Goal: Book appointment/travel/reservation

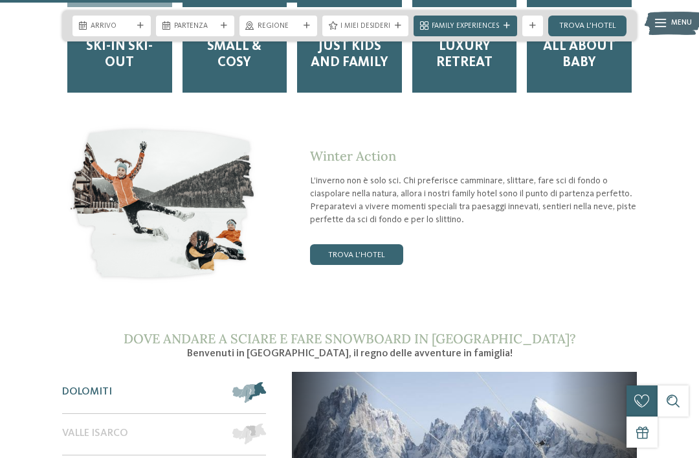
scroll to position [1533, 0]
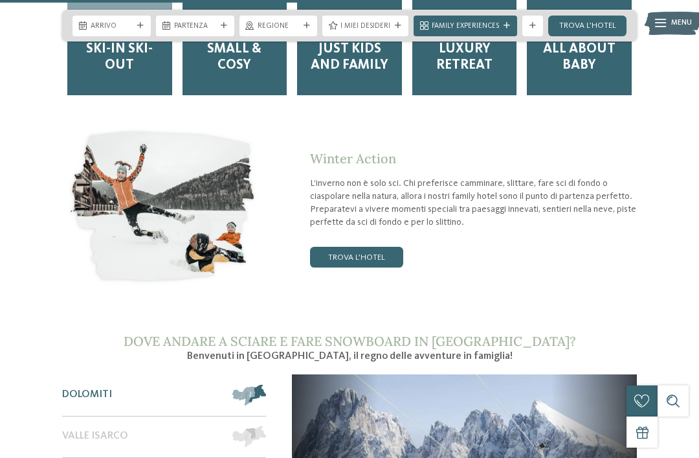
click at [359, 247] on link "trova l’hotel" at bounding box center [356, 257] width 93 height 21
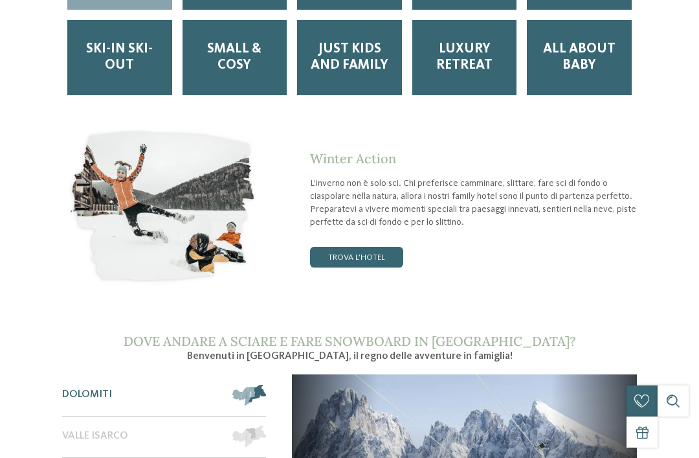
scroll to position [0, 0]
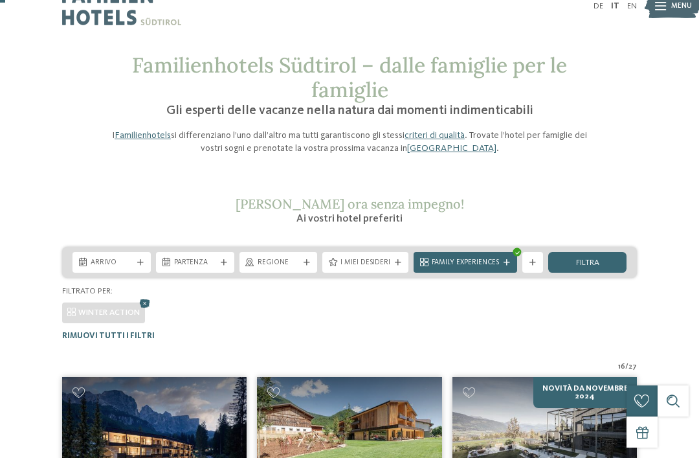
scroll to position [16, 0]
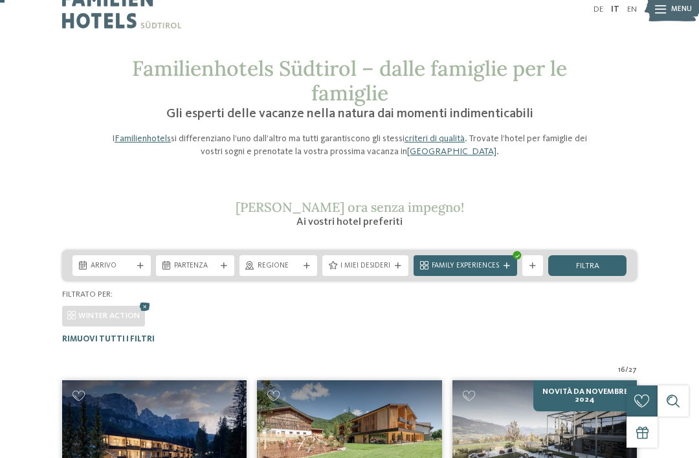
click at [283, 271] on div "Regione" at bounding box center [278, 265] width 78 height 21
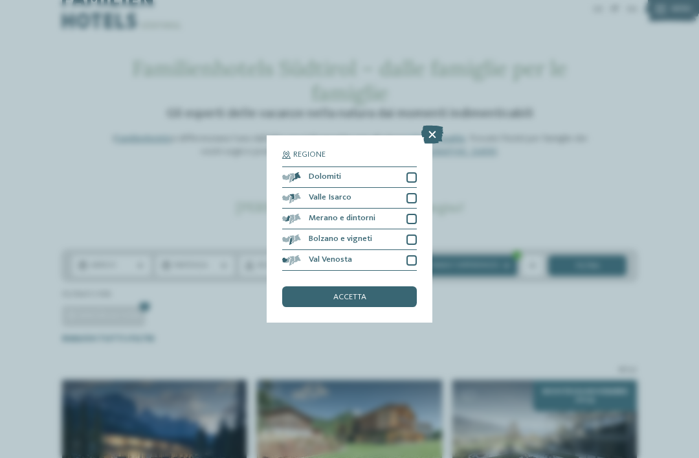
click at [436, 126] on icon at bounding box center [432, 135] width 22 height 18
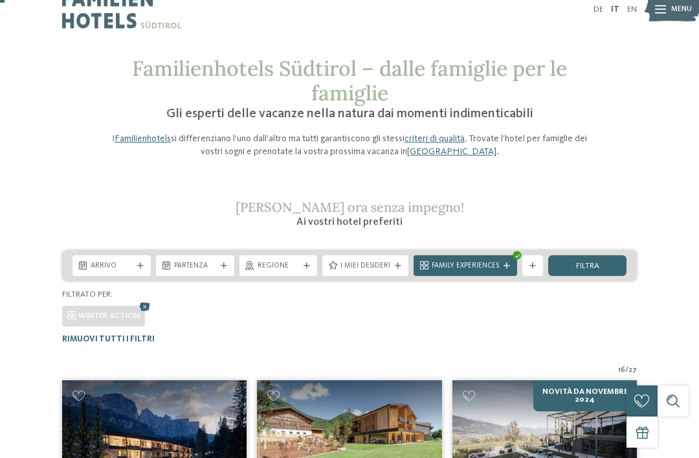
click at [123, 256] on div "Arrivo" at bounding box center [111, 265] width 78 height 21
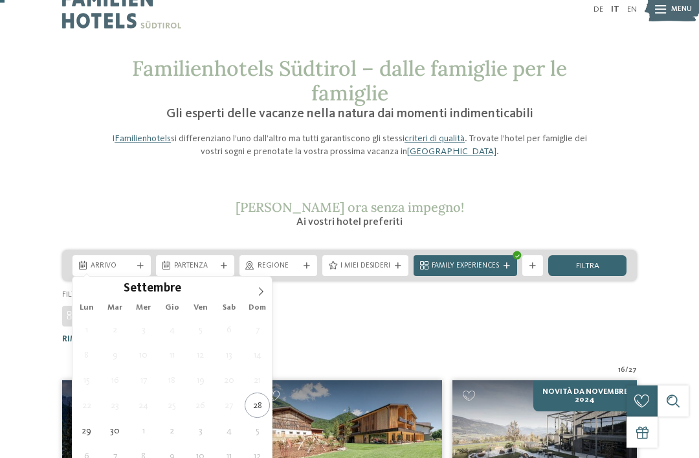
click at [263, 292] on icon at bounding box center [261, 291] width 5 height 8
click at [263, 290] on icon at bounding box center [260, 291] width 9 height 9
click at [269, 290] on span at bounding box center [261, 287] width 22 height 22
type div "[DATE]"
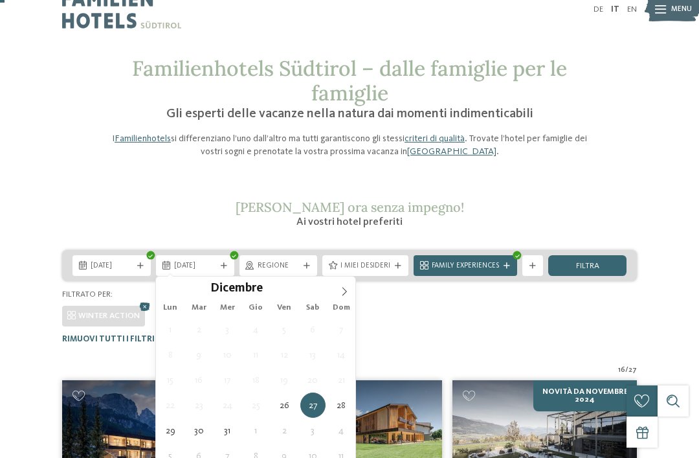
type div "[DATE]"
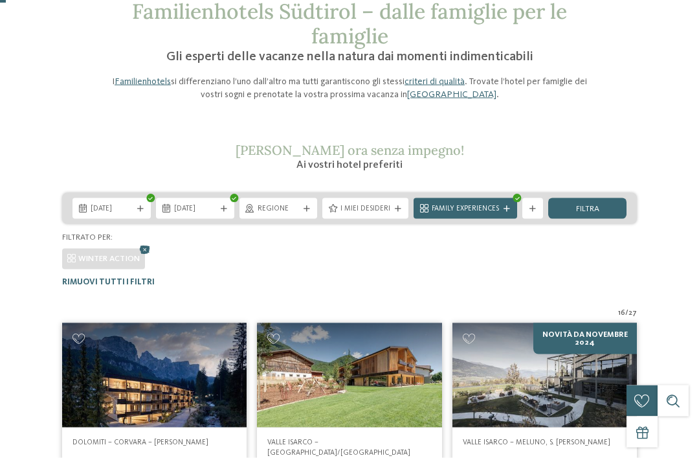
scroll to position [0, 0]
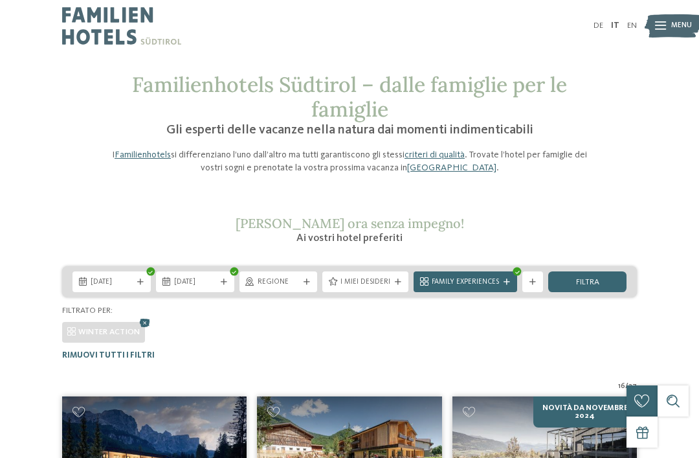
click at [590, 279] on span "filtra" at bounding box center [587, 282] width 23 height 8
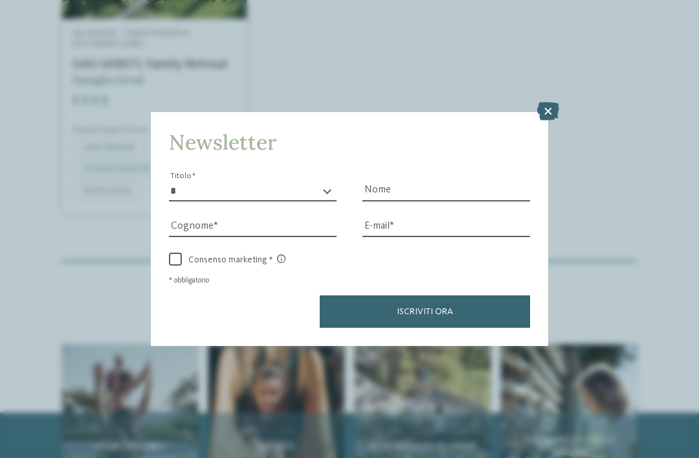
scroll to position [1447, 0]
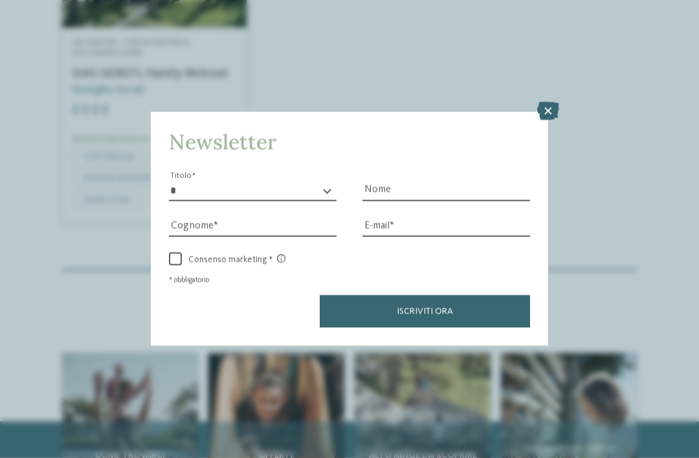
click at [551, 102] on icon at bounding box center [548, 111] width 22 height 18
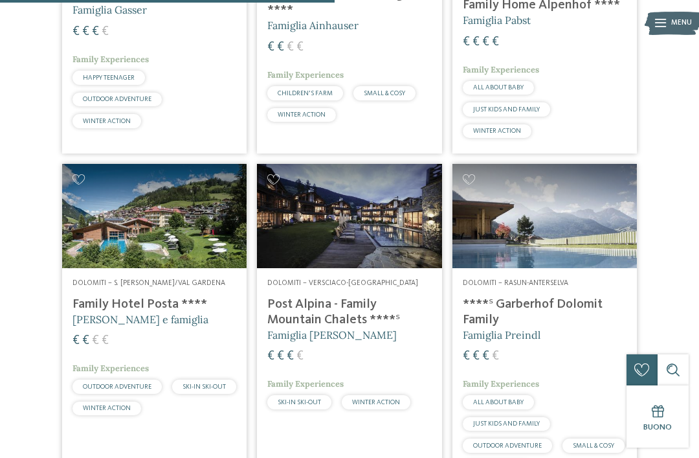
scroll to position [837, 0]
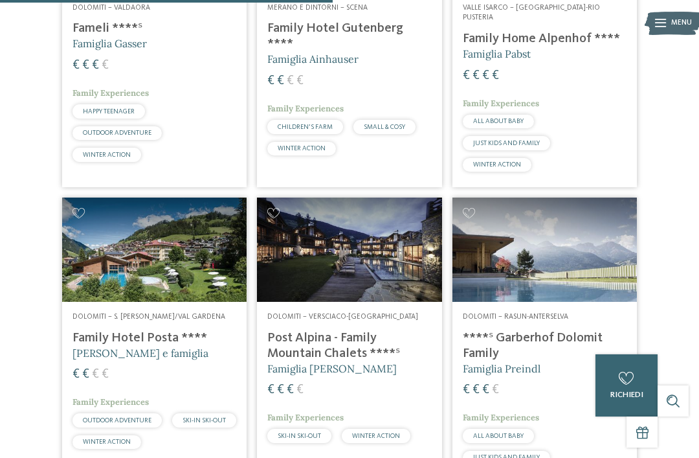
click at [332, 228] on img at bounding box center [349, 249] width 184 height 104
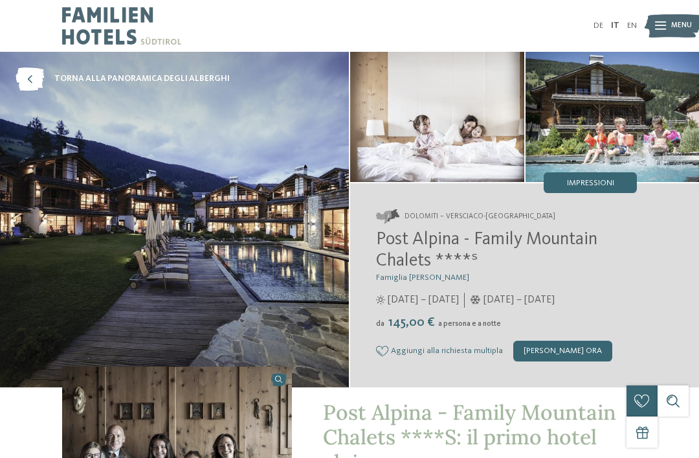
click at [205, 248] on img at bounding box center [174, 219] width 349 height 335
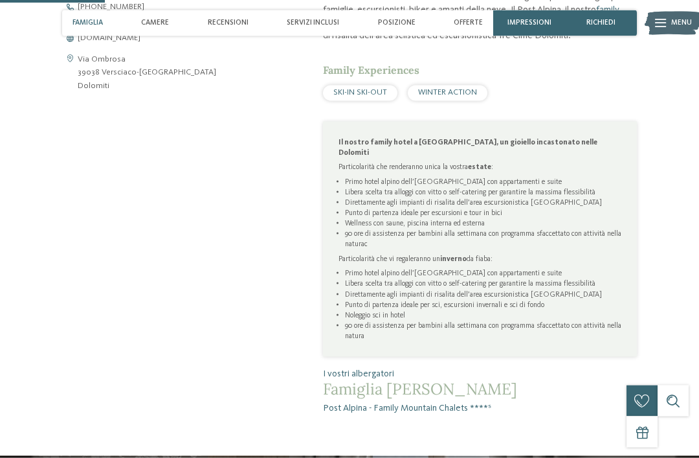
scroll to position [534, 0]
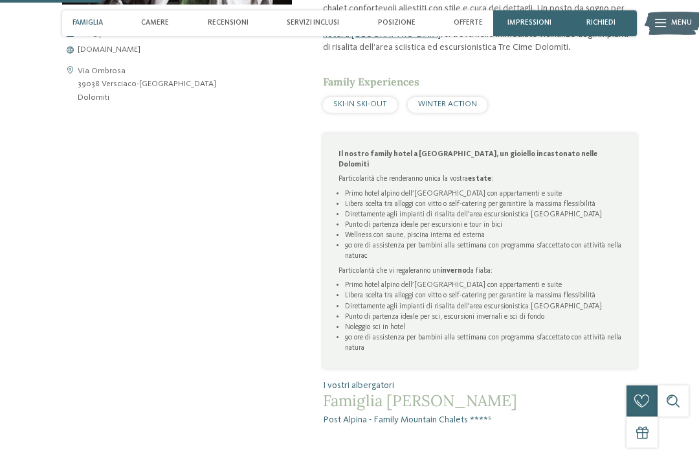
click at [359, 100] on span "SKI-IN SKI-OUT" at bounding box center [360, 104] width 54 height 8
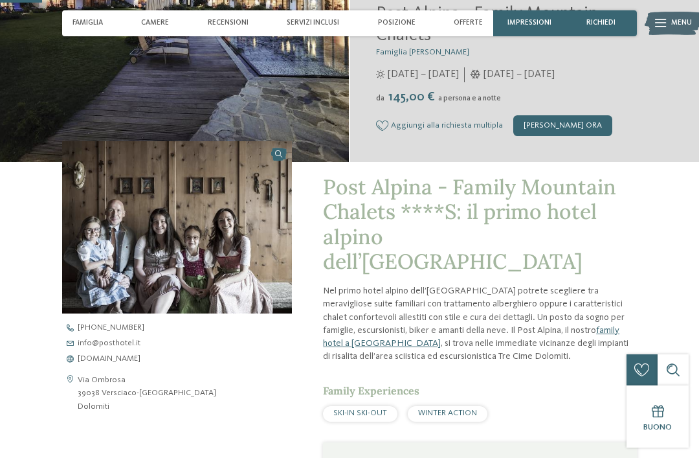
scroll to position [216, 0]
